Goal: Navigation & Orientation: Find specific page/section

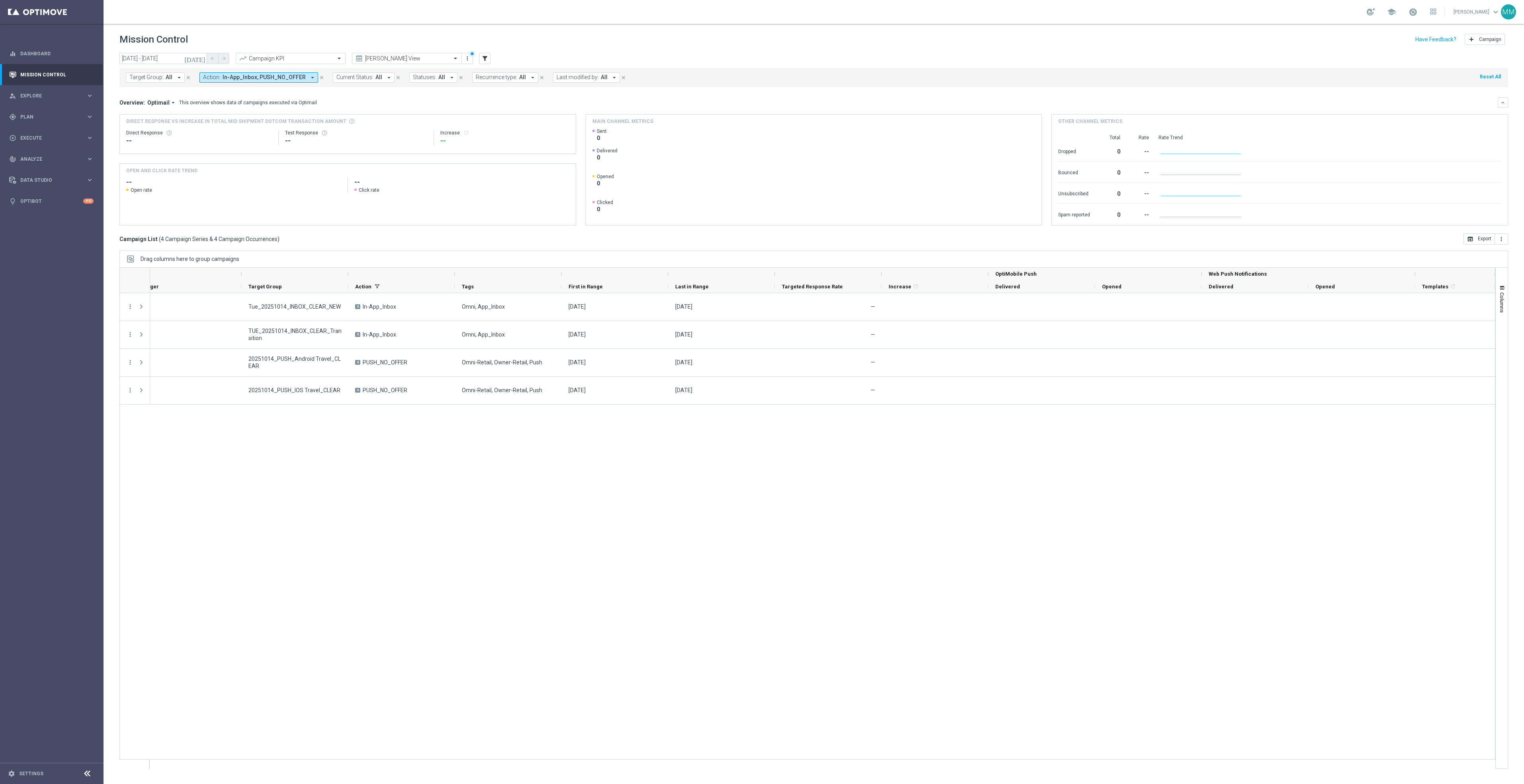
scroll to position [0, 70]
